Goal: Use online tool/utility: Utilize a website feature to perform a specific function

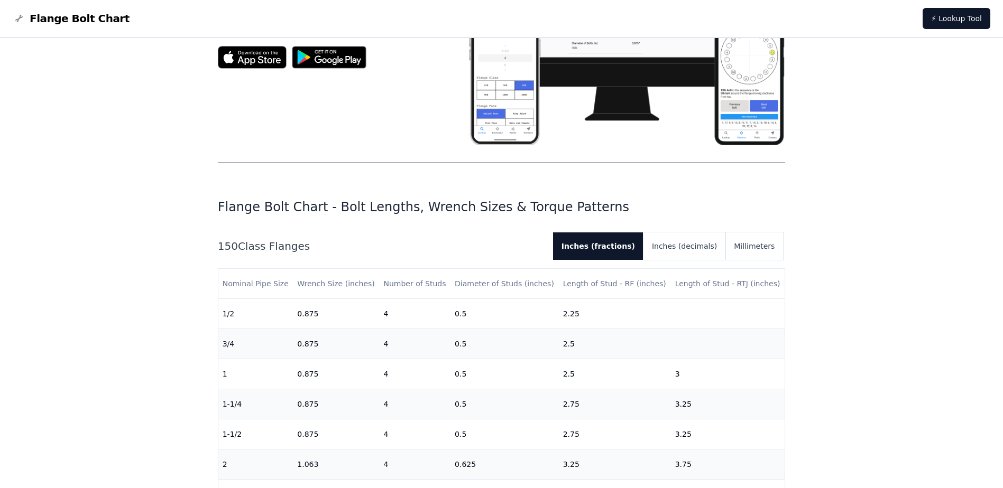
scroll to position [159, 0]
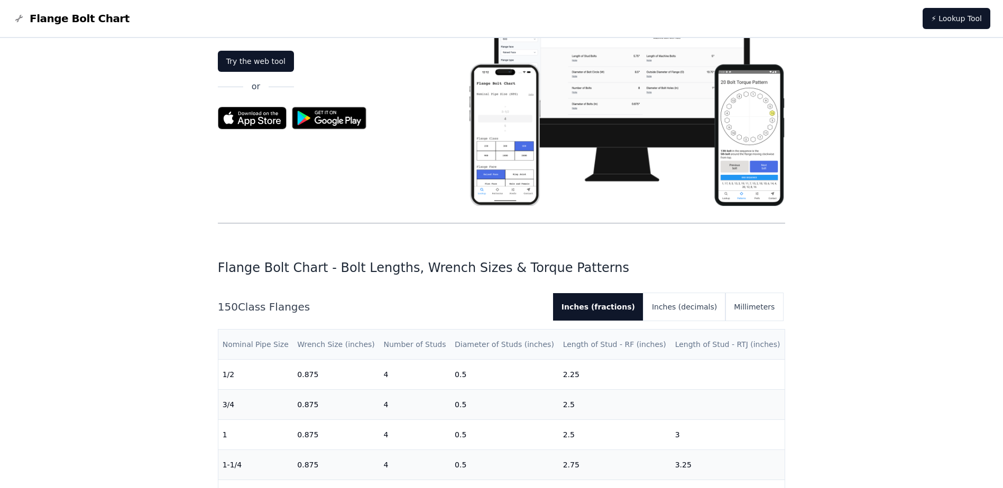
scroll to position [0, 0]
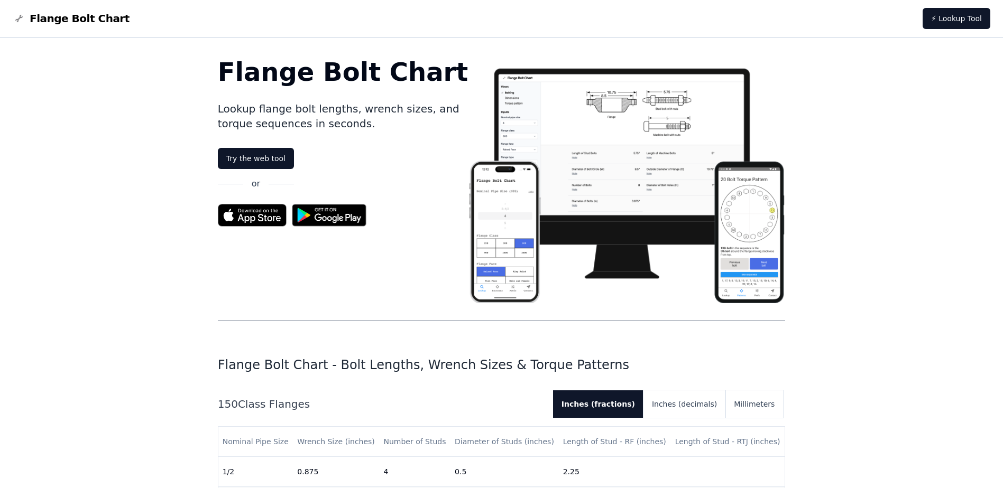
click at [328, 216] on img at bounding box center [329, 215] width 86 height 33
click at [268, 160] on link "Try the web tool" at bounding box center [256, 158] width 76 height 21
click at [263, 154] on link "Try the web tool" at bounding box center [256, 158] width 76 height 21
